Goal: Navigation & Orientation: Find specific page/section

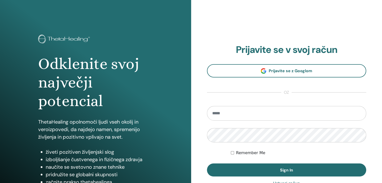
click at [236, 106] on input "email" at bounding box center [286, 113] width 159 height 15
click at [226, 110] on input "email" at bounding box center [286, 113] width 159 height 15
type input "**********"
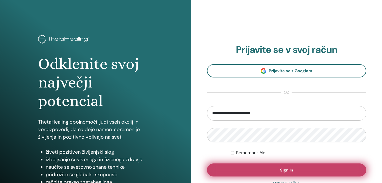
click at [289, 167] on button "Sign In" at bounding box center [286, 170] width 159 height 13
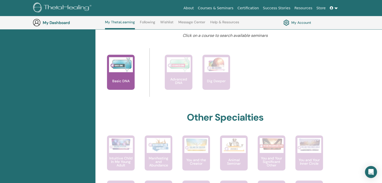
scroll to position [189, 0]
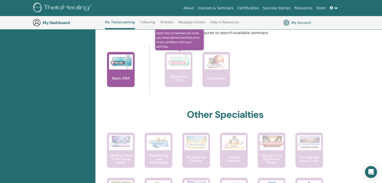
click at [186, 77] on p "Advanced DNA" at bounding box center [179, 78] width 28 height 7
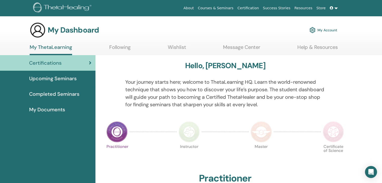
click at [64, 78] on span "Upcoming Seminars" at bounding box center [52, 79] width 47 height 8
click at [67, 93] on span "Completed Seminars" at bounding box center [54, 94] width 50 height 8
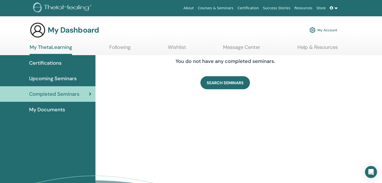
click at [39, 108] on span "My Documents" at bounding box center [47, 110] width 36 height 8
click at [179, 47] on link "Wishlist" at bounding box center [177, 49] width 18 height 10
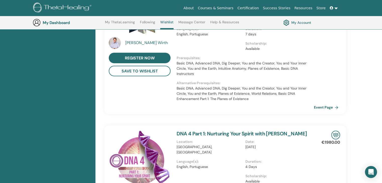
scroll to position [264, 0]
